Goal: Use online tool/utility: Utilize a website feature to perform a specific function

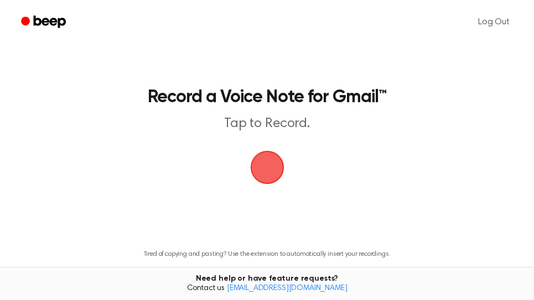
click at [266, 153] on span "button" at bounding box center [267, 167] width 31 height 31
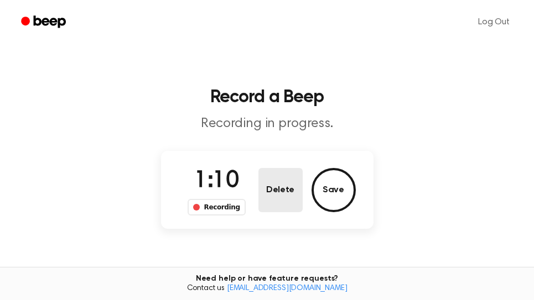
click at [285, 195] on button "Delete" at bounding box center [280, 190] width 44 height 44
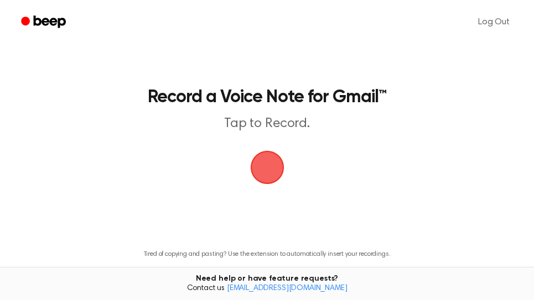
click at [263, 168] on span "button" at bounding box center [267, 167] width 31 height 31
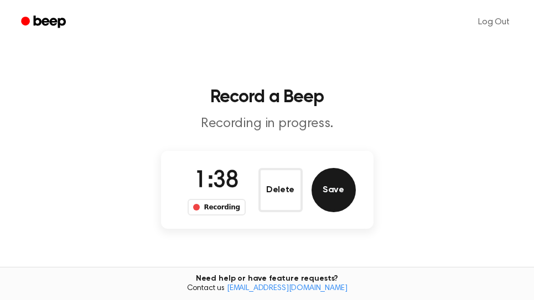
click at [344, 194] on button "Save" at bounding box center [333, 190] width 44 height 44
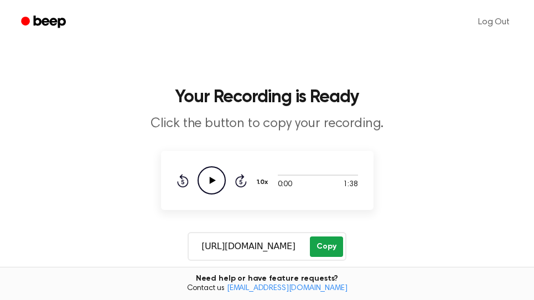
click at [332, 244] on button "Copy" at bounding box center [326, 247] width 33 height 20
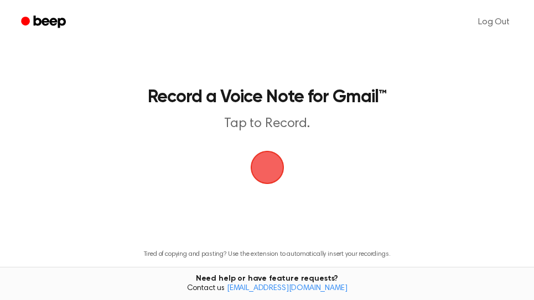
click at [268, 168] on span "button" at bounding box center [267, 168] width 38 height 38
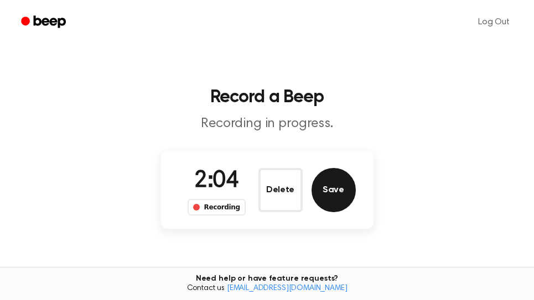
click at [331, 185] on button "Save" at bounding box center [333, 190] width 44 height 44
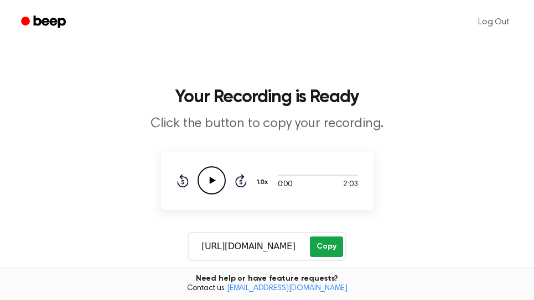
click at [333, 244] on button "Copy" at bounding box center [326, 247] width 33 height 20
